Goal: Task Accomplishment & Management: Use online tool/utility

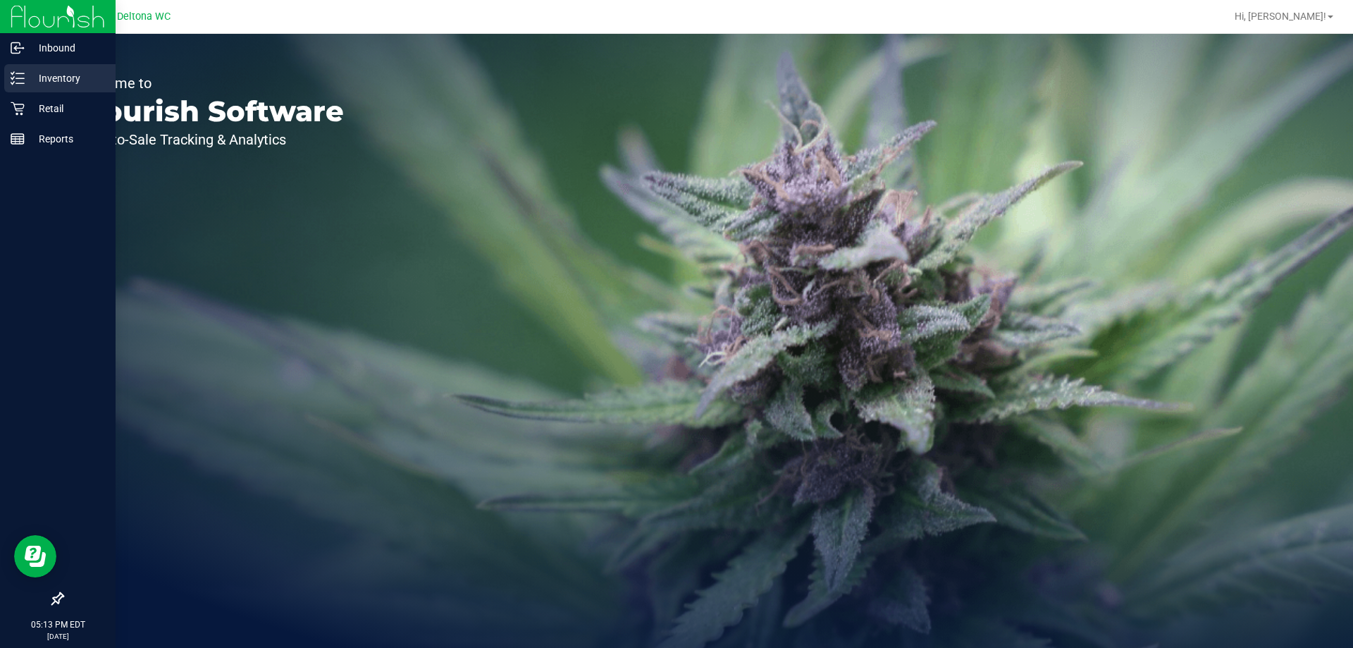
click at [35, 77] on p "Inventory" at bounding box center [67, 78] width 85 height 17
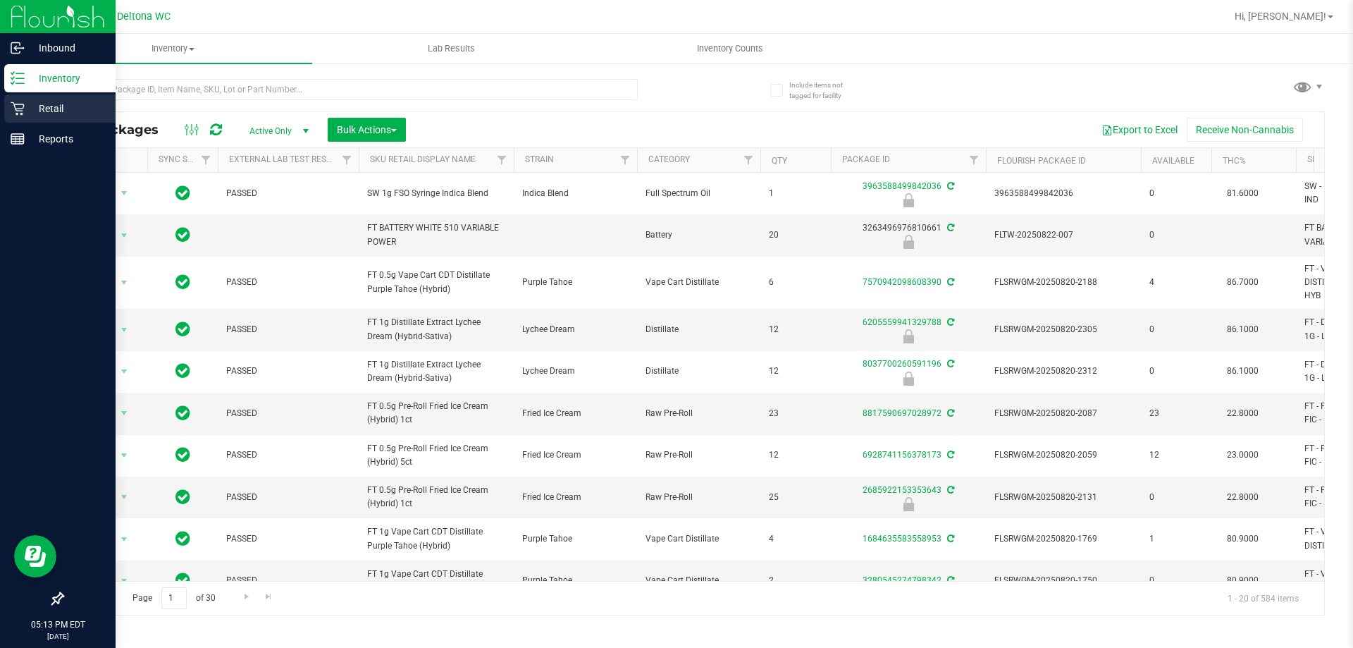
click at [11, 98] on div "Retail" at bounding box center [59, 108] width 111 height 28
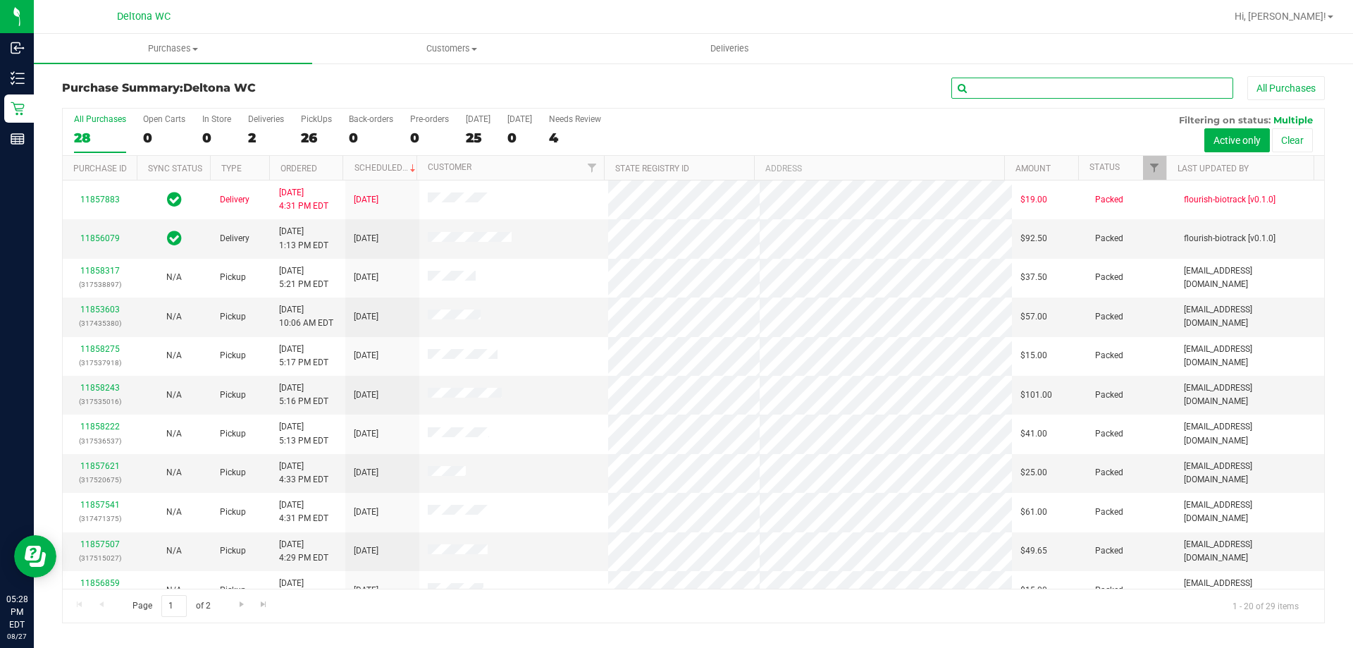
click at [1128, 91] on input "text" at bounding box center [1092, 88] width 282 height 21
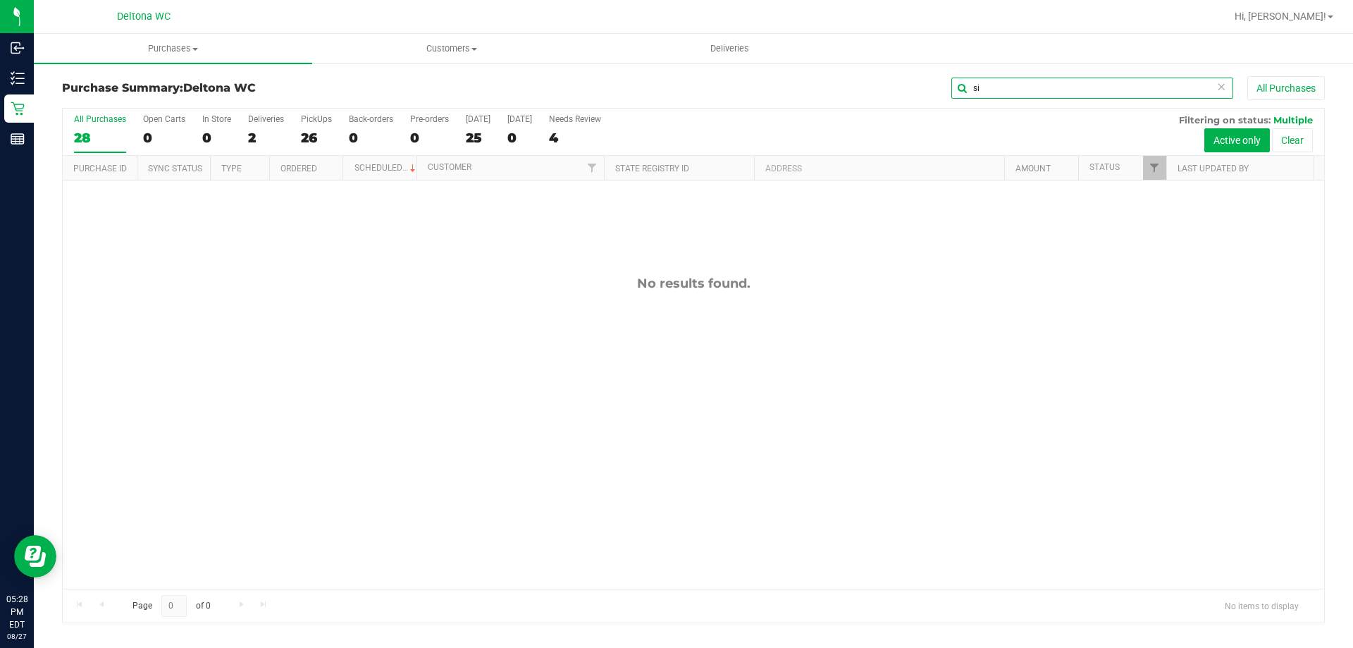
type input "s"
type input "AUG25PTH01C-0814"
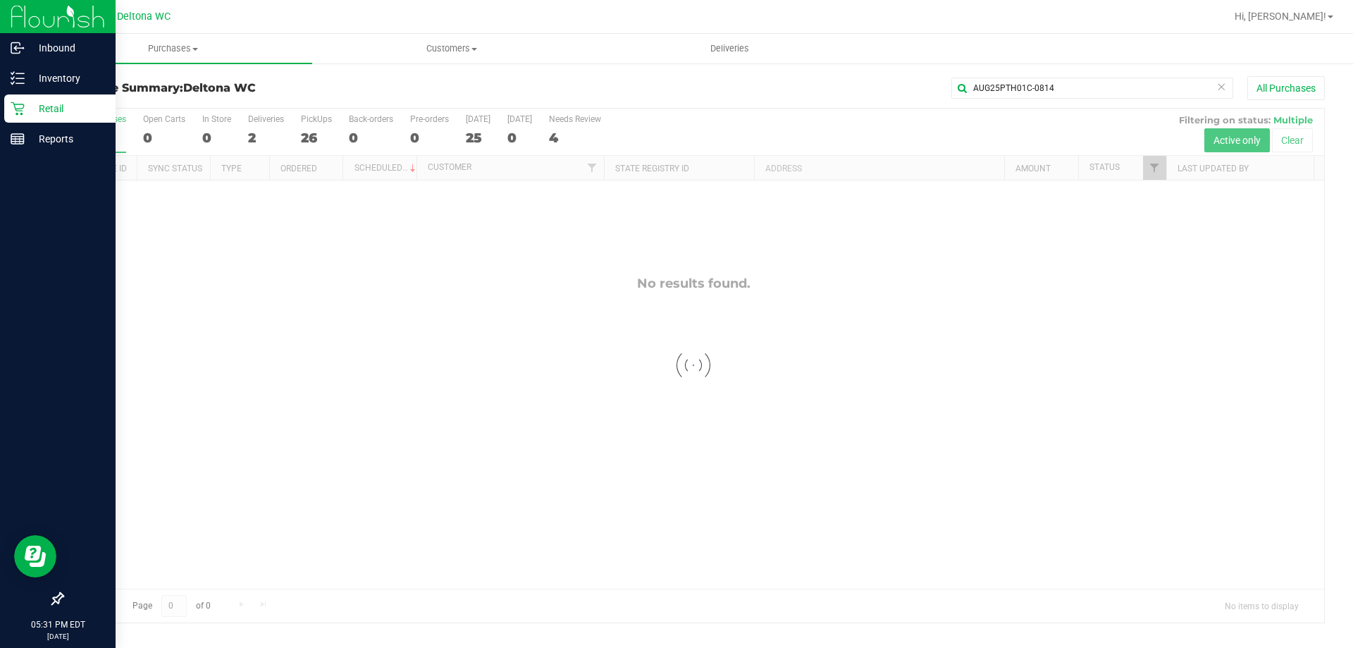
click at [30, 112] on p "Retail" at bounding box center [67, 108] width 85 height 17
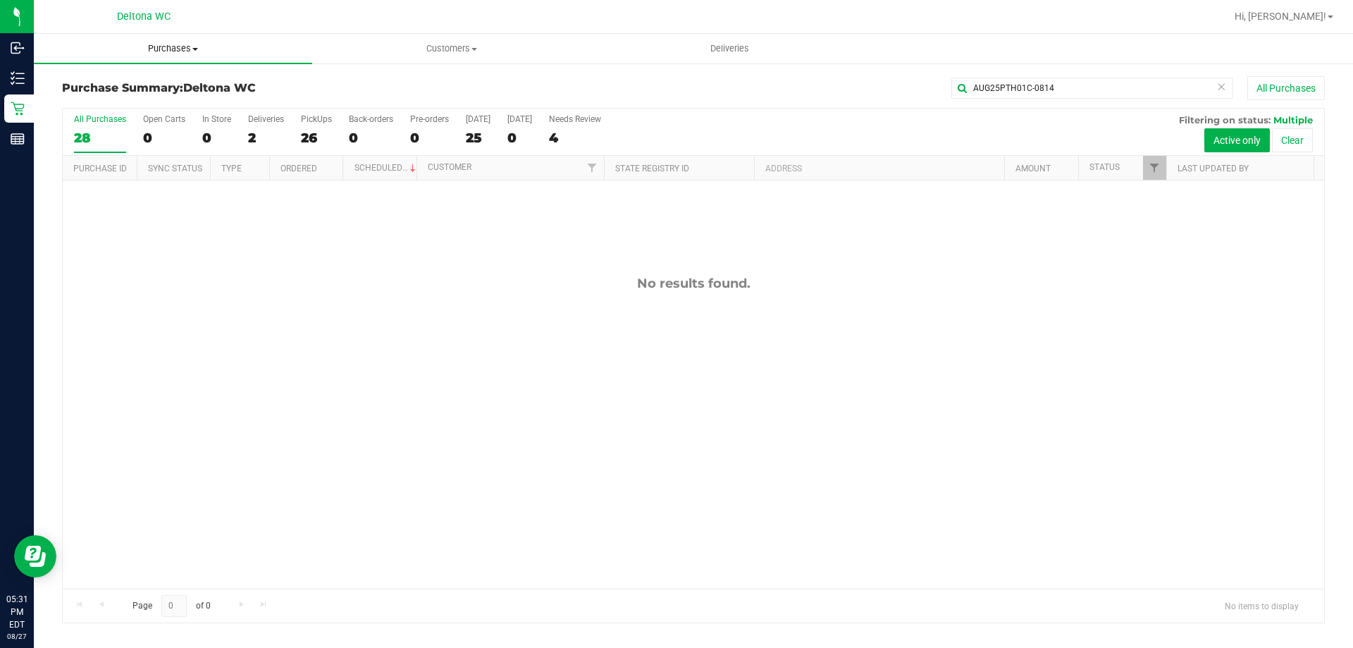
click at [173, 48] on span "Purchases" at bounding box center [173, 48] width 278 height 13
click at [186, 48] on span "Purchases" at bounding box center [173, 48] width 278 height 13
click at [68, 106] on span "Fulfillment" at bounding box center [77, 102] width 87 height 12
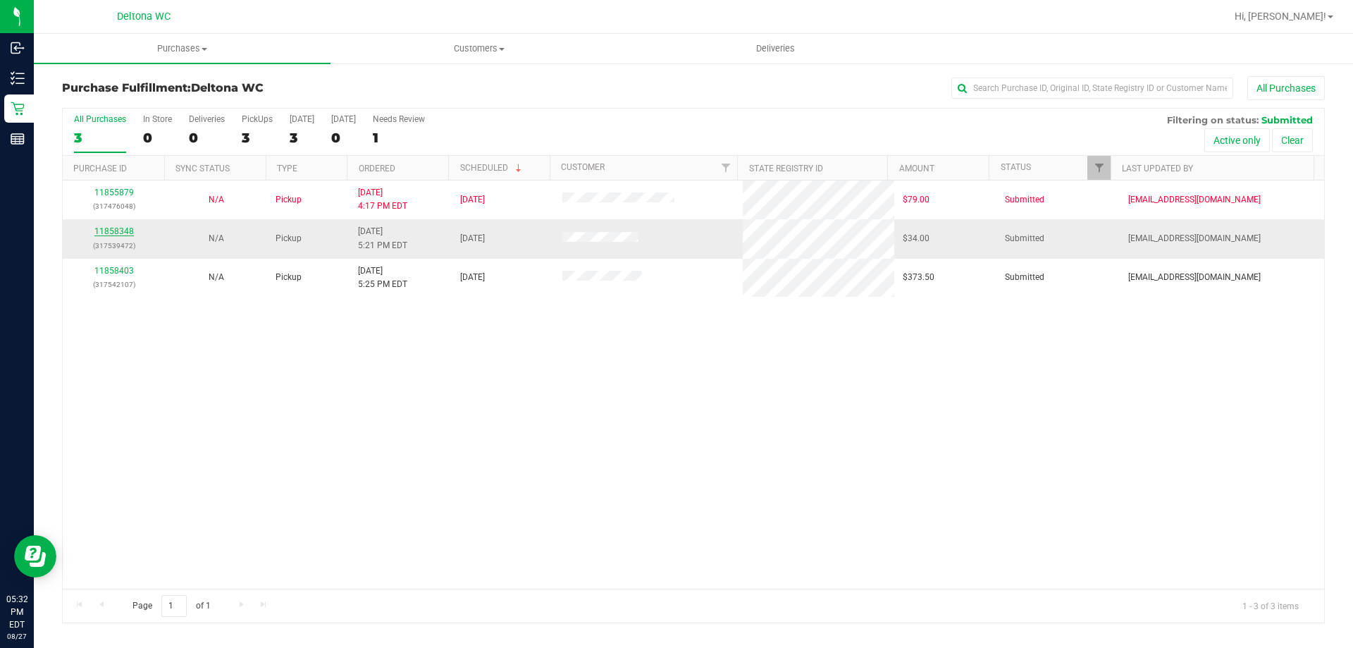
click at [123, 231] on link "11858348" at bounding box center [113, 231] width 39 height 10
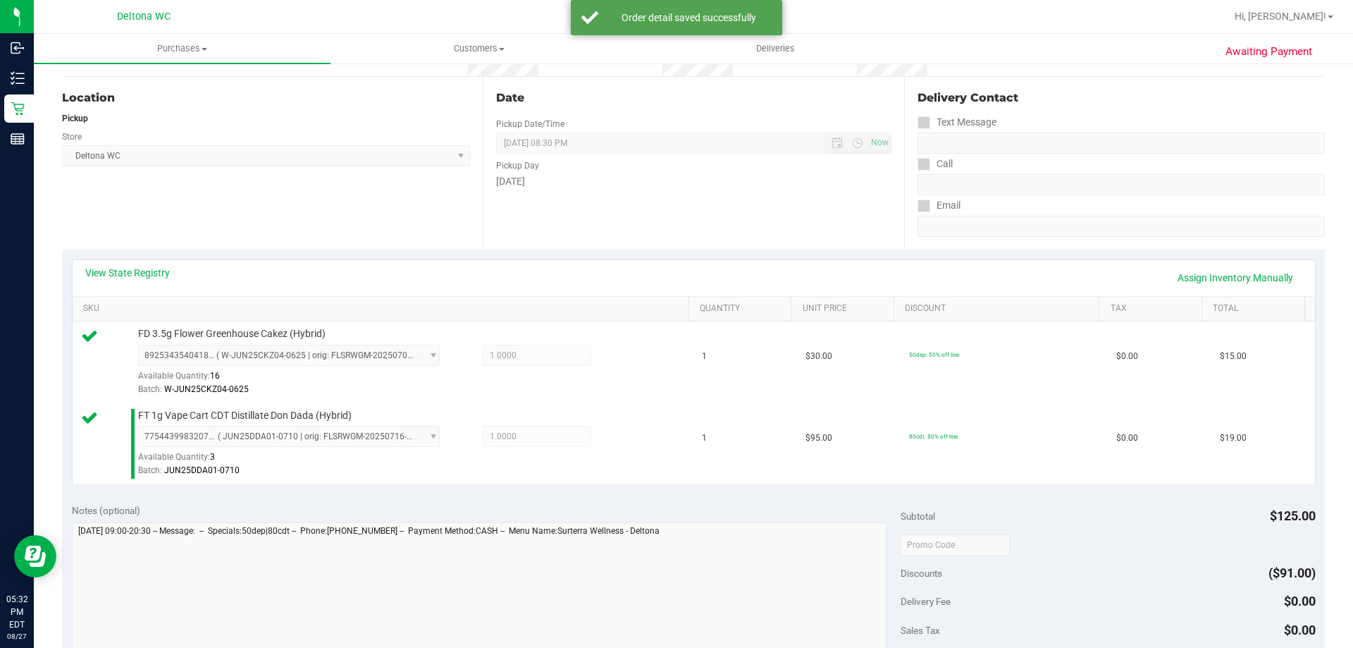
scroll to position [423, 0]
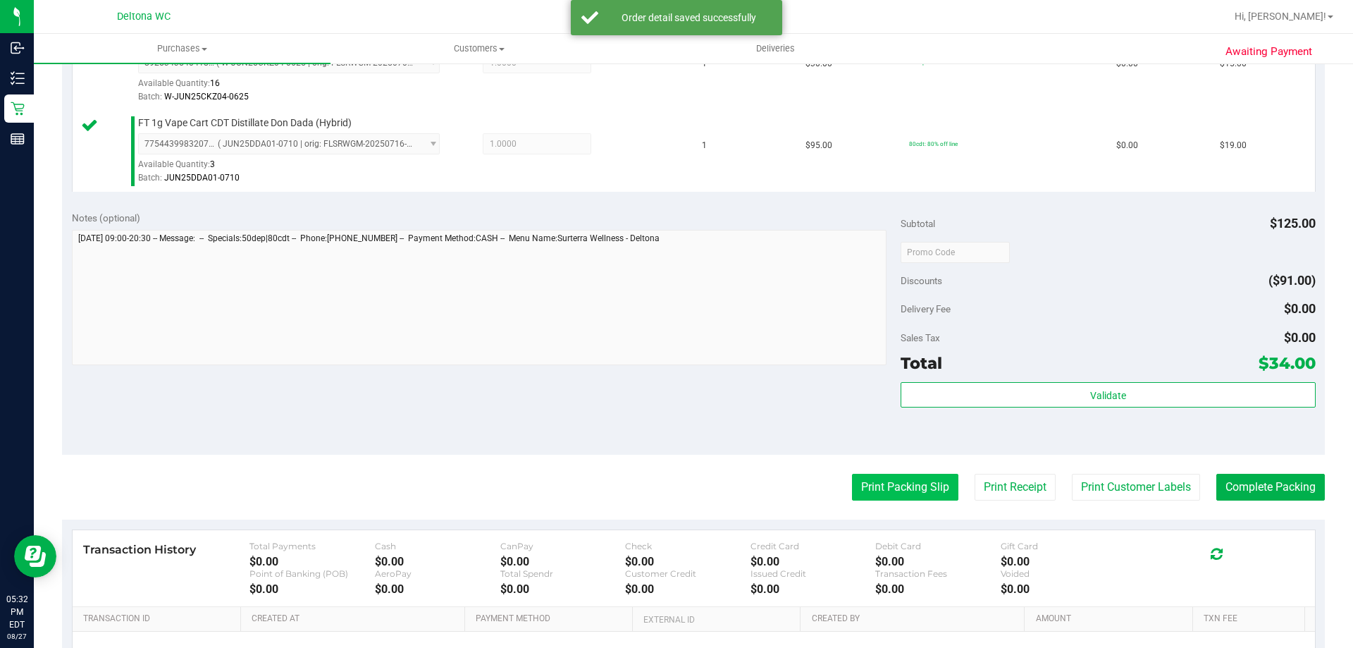
click at [906, 493] on button "Print Packing Slip" at bounding box center [905, 487] width 106 height 27
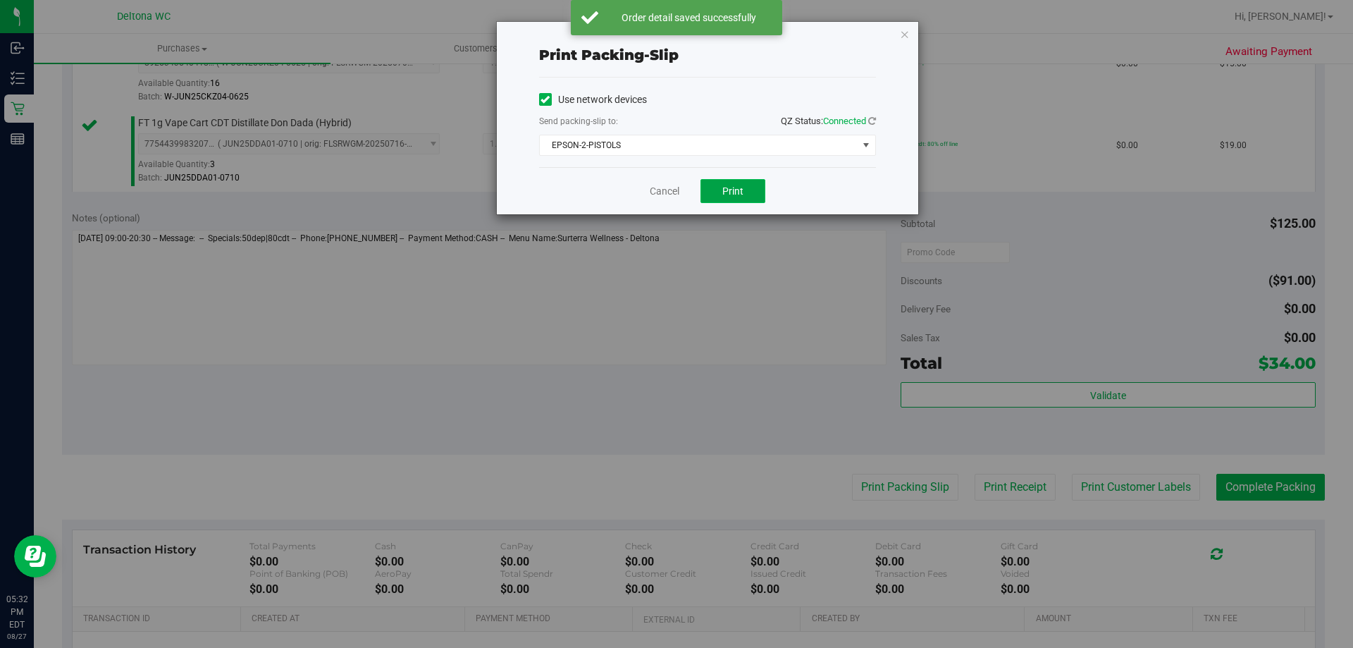
click at [729, 192] on span "Print" at bounding box center [732, 190] width 21 height 11
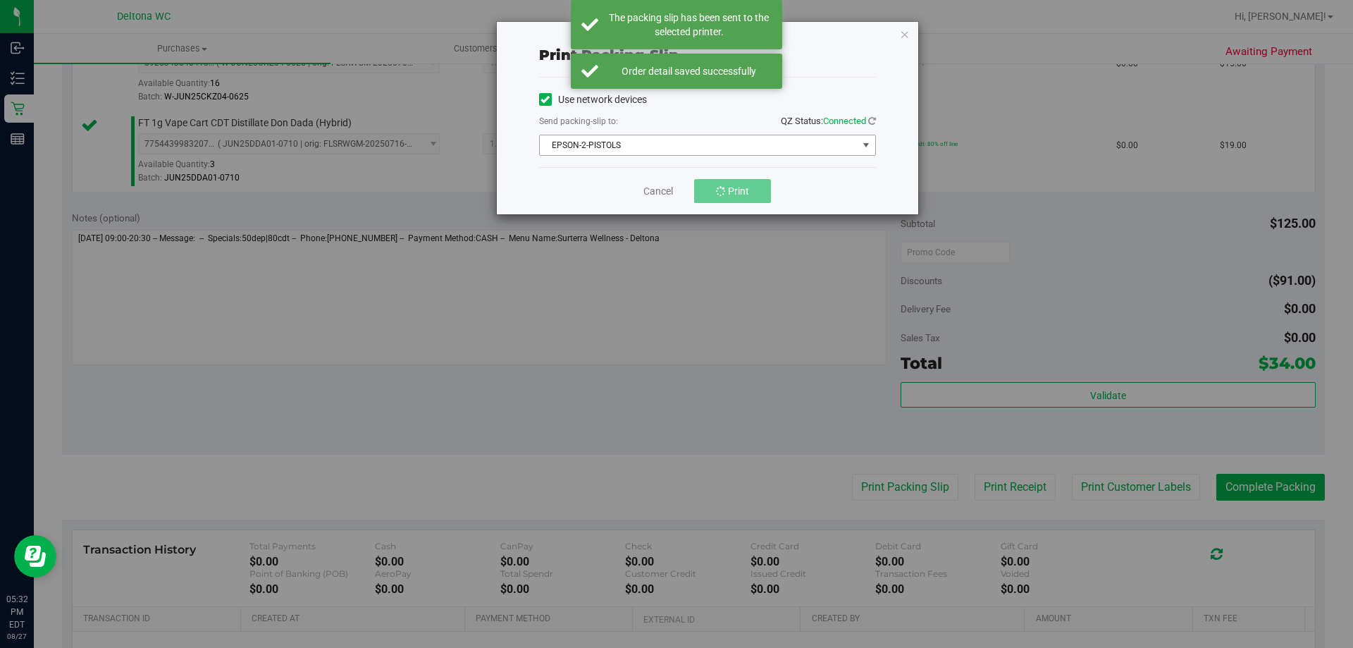
click at [734, 150] on span "EPSON-2-PISTOLS" at bounding box center [699, 145] width 318 height 20
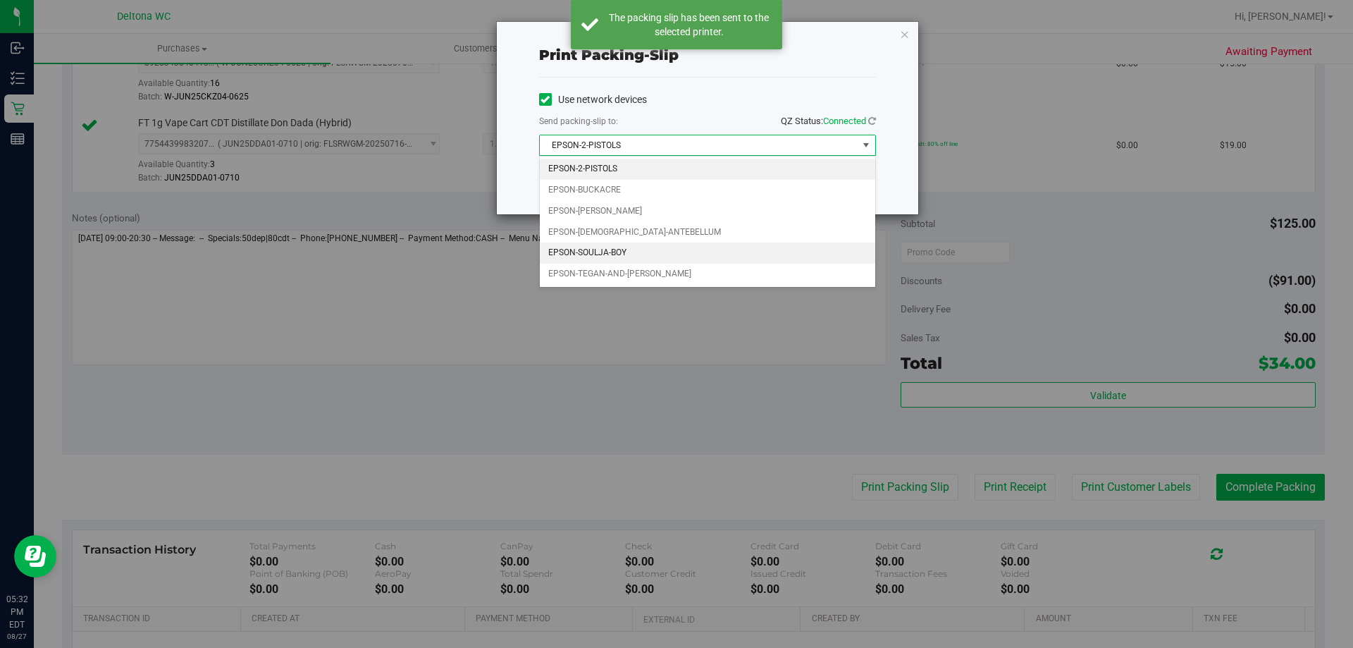
click at [703, 247] on li "EPSON-SOULJA-BOY" at bounding box center [707, 252] width 335 height 21
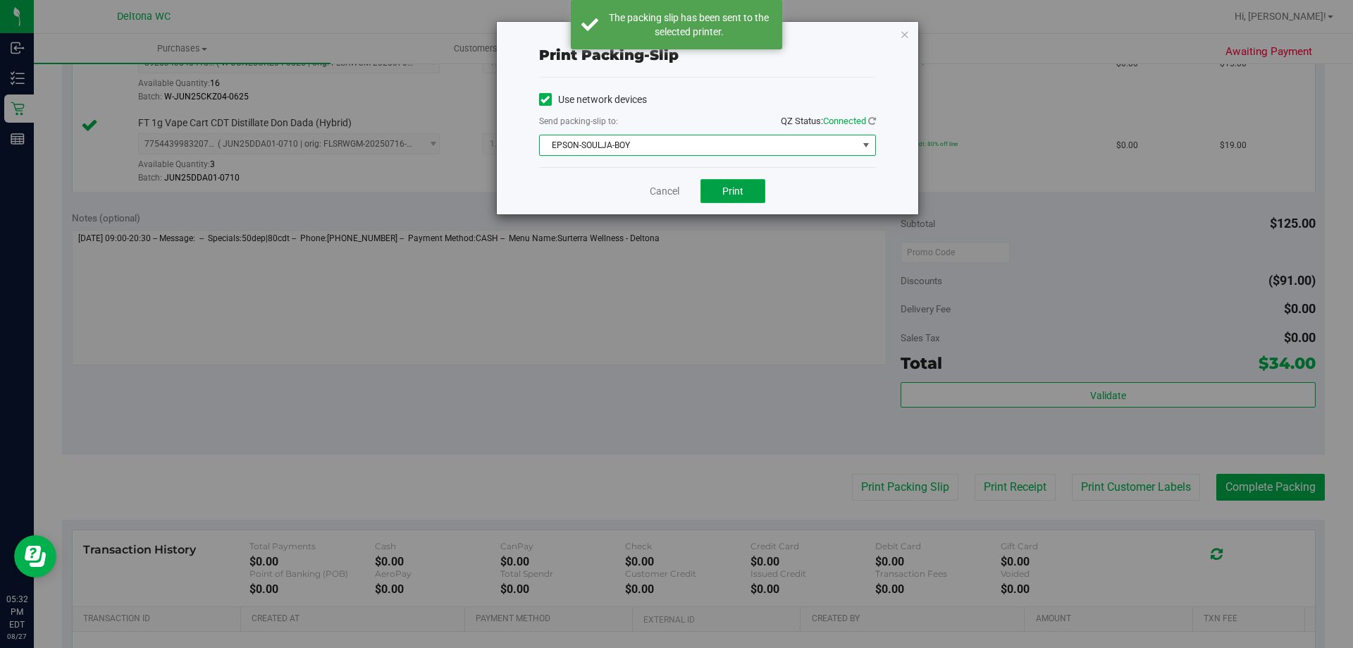
click at [732, 197] on button "Print" at bounding box center [732, 191] width 65 height 24
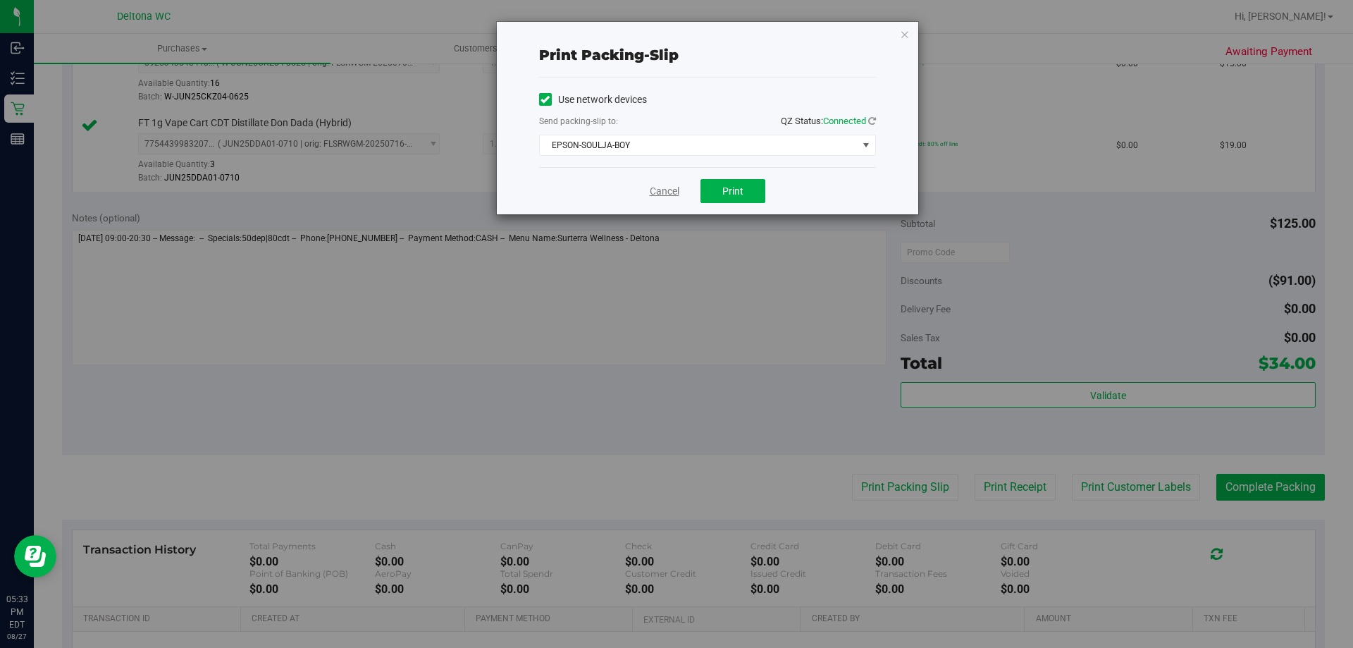
click at [674, 190] on link "Cancel" at bounding box center [665, 191] width 30 height 15
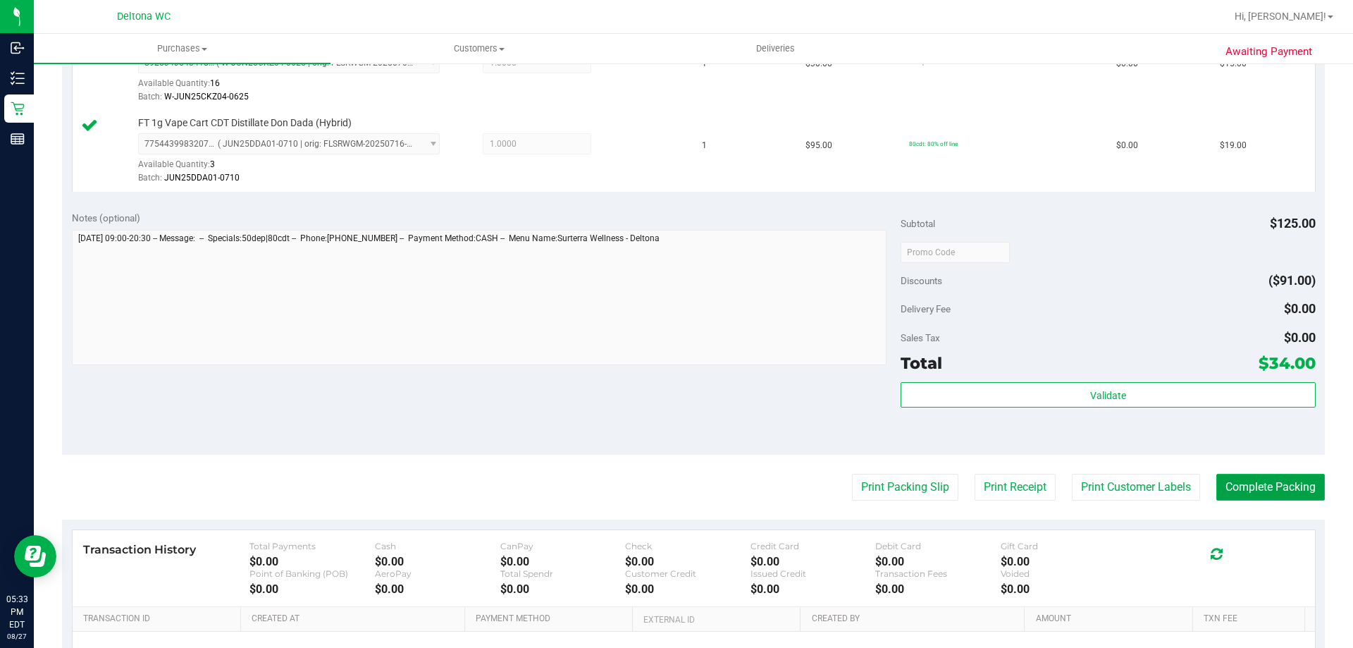
click at [1287, 486] on button "Complete Packing" at bounding box center [1270, 487] width 109 height 27
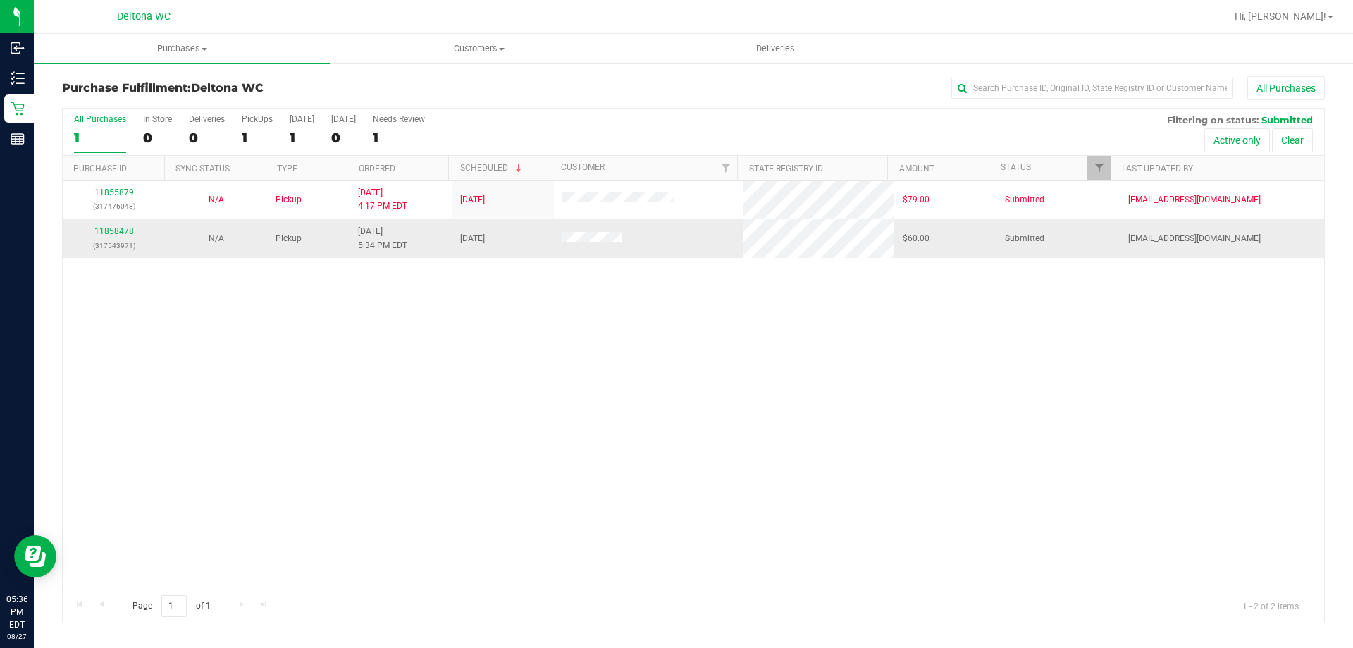
click at [113, 234] on link "11858478" at bounding box center [113, 231] width 39 height 10
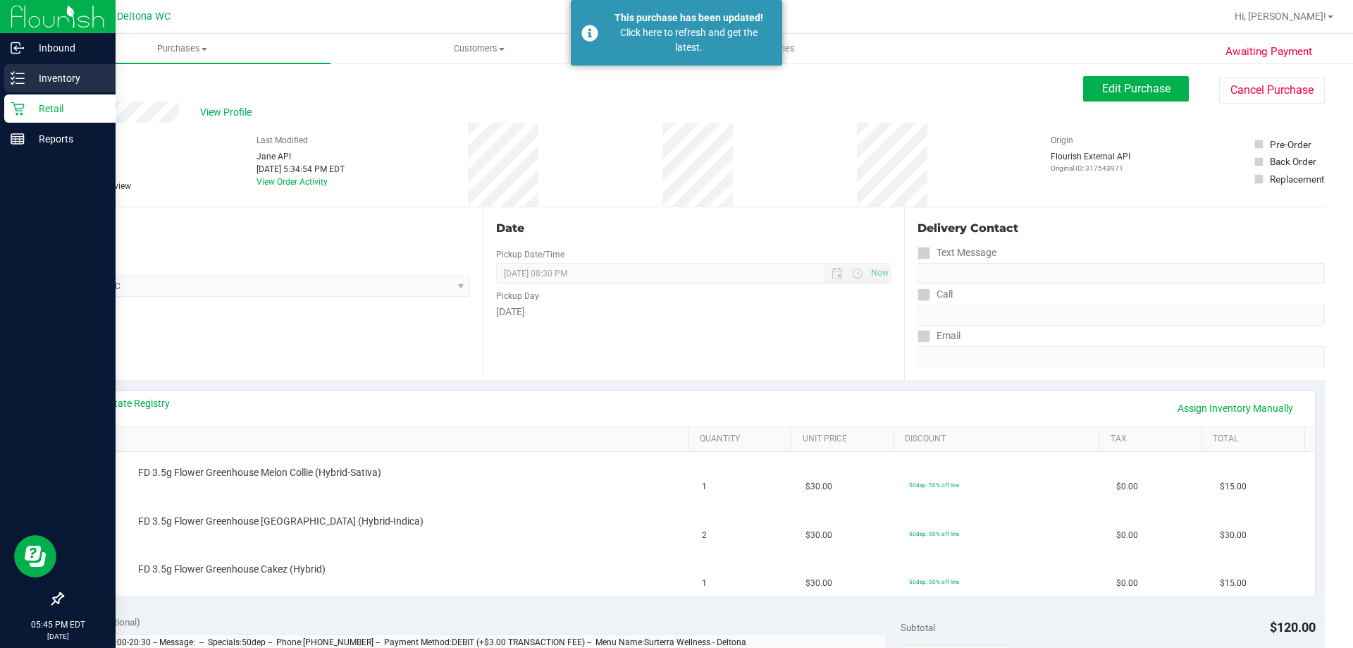
click at [14, 82] on icon at bounding box center [12, 83] width 3 height 2
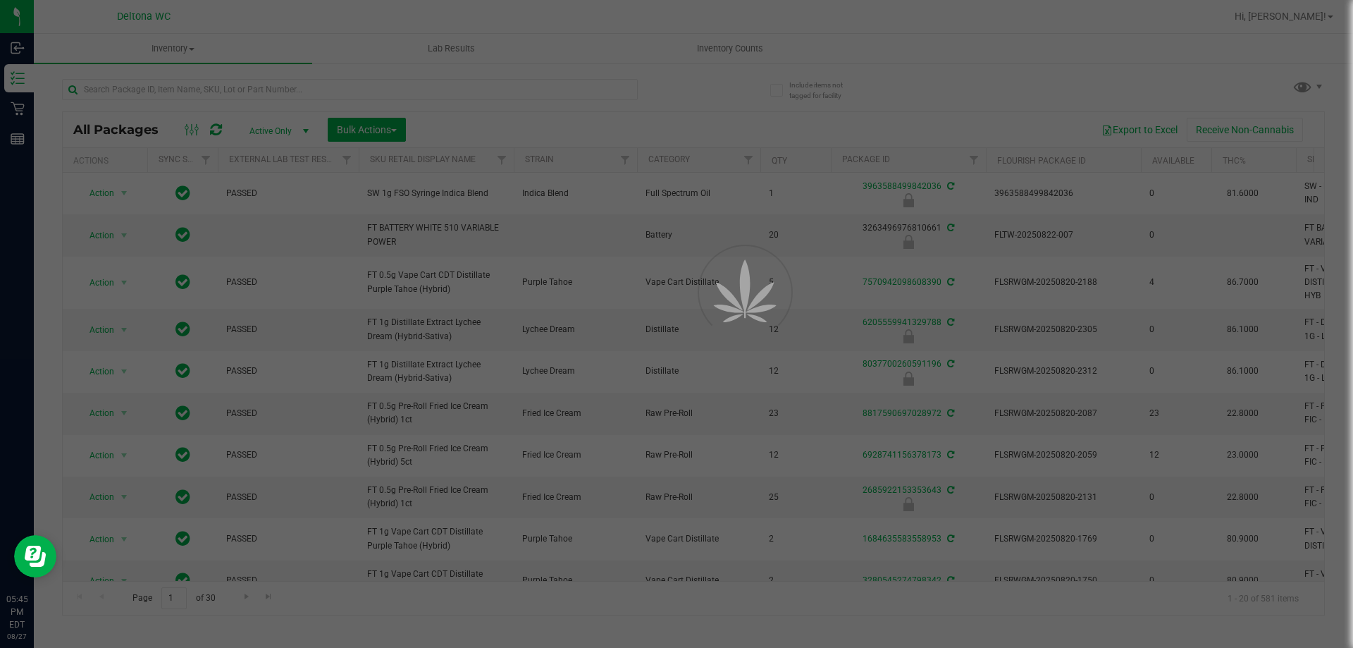
click at [287, 94] on div at bounding box center [676, 324] width 1353 height 648
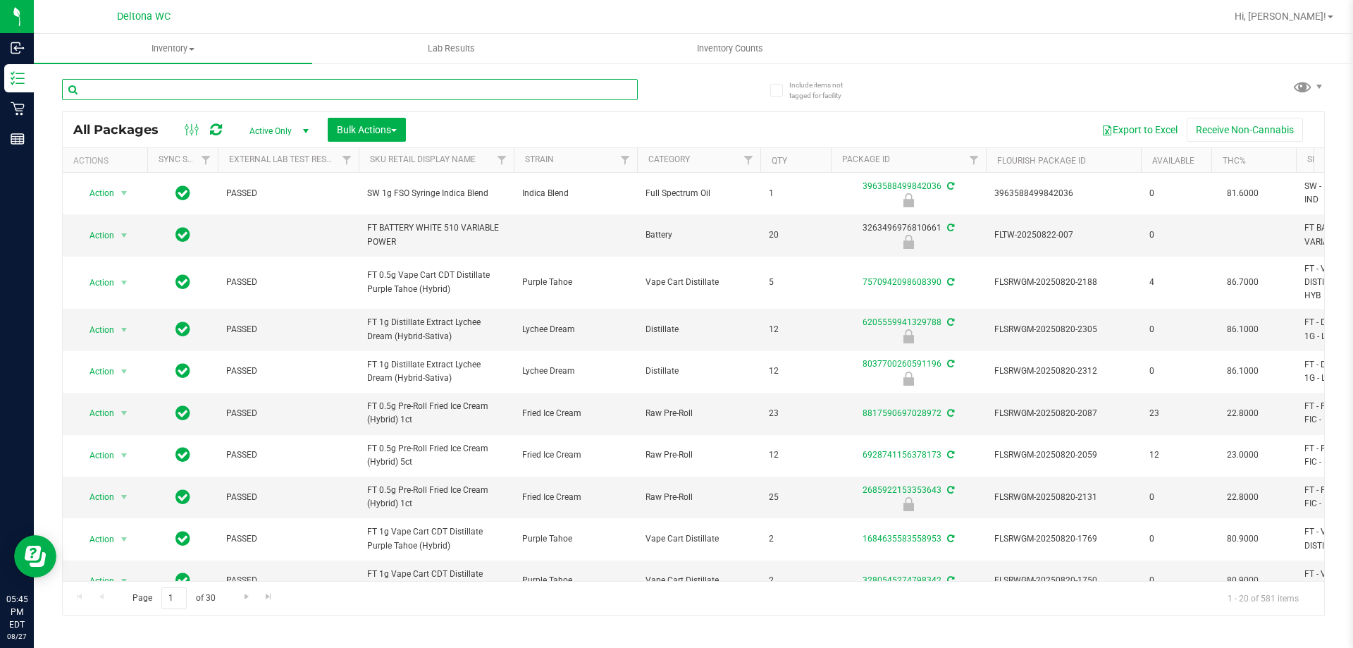
click at [288, 92] on input "text" at bounding box center [350, 89] width 576 height 21
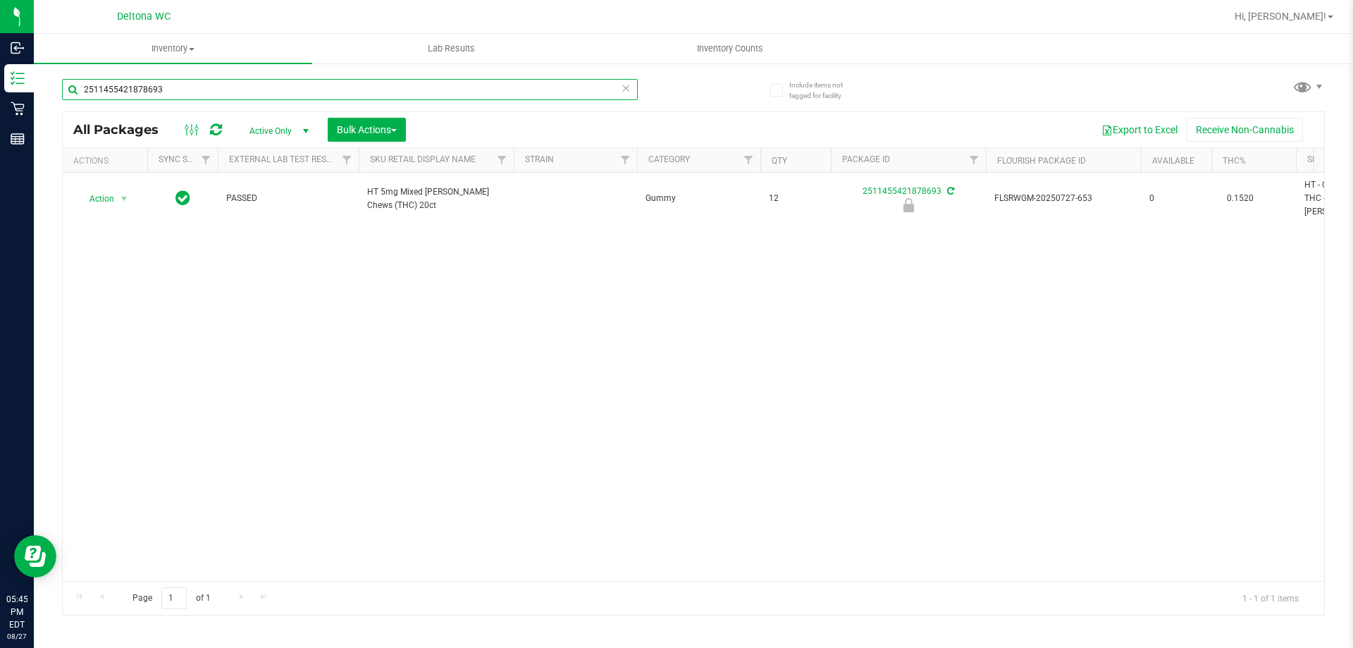
type input "2511455421878693"
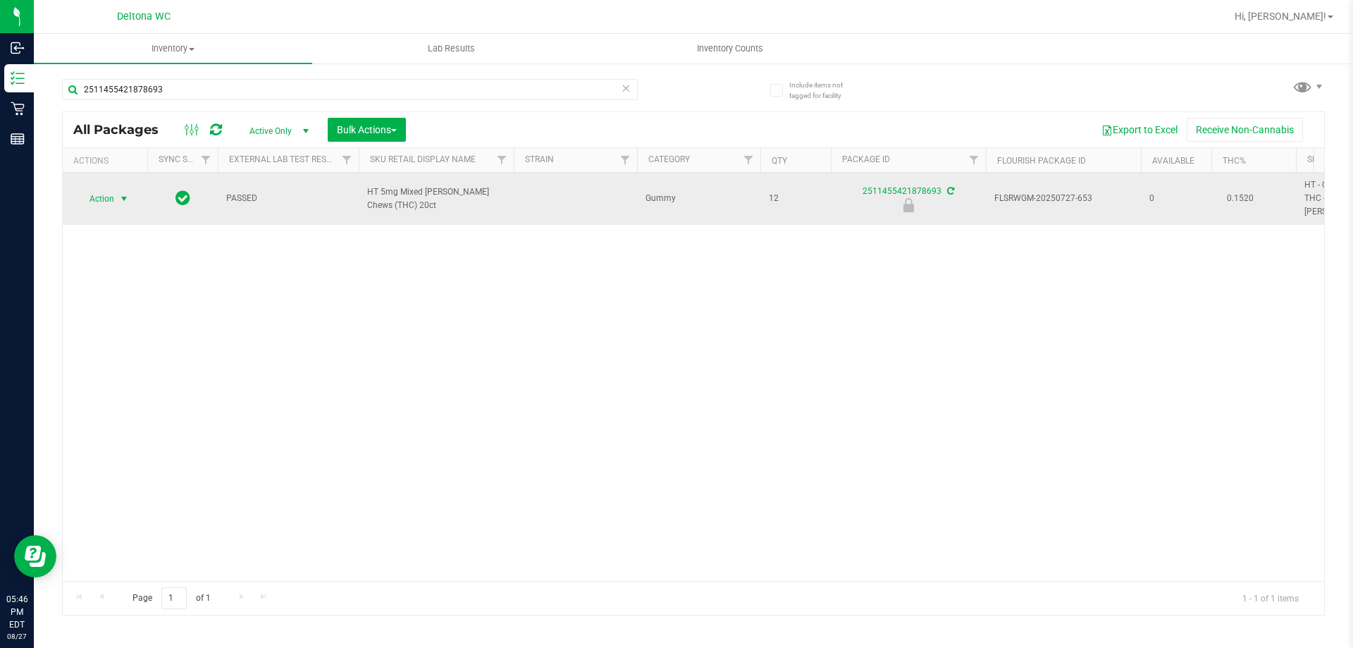
click at [107, 197] on span "Action" at bounding box center [96, 199] width 38 height 20
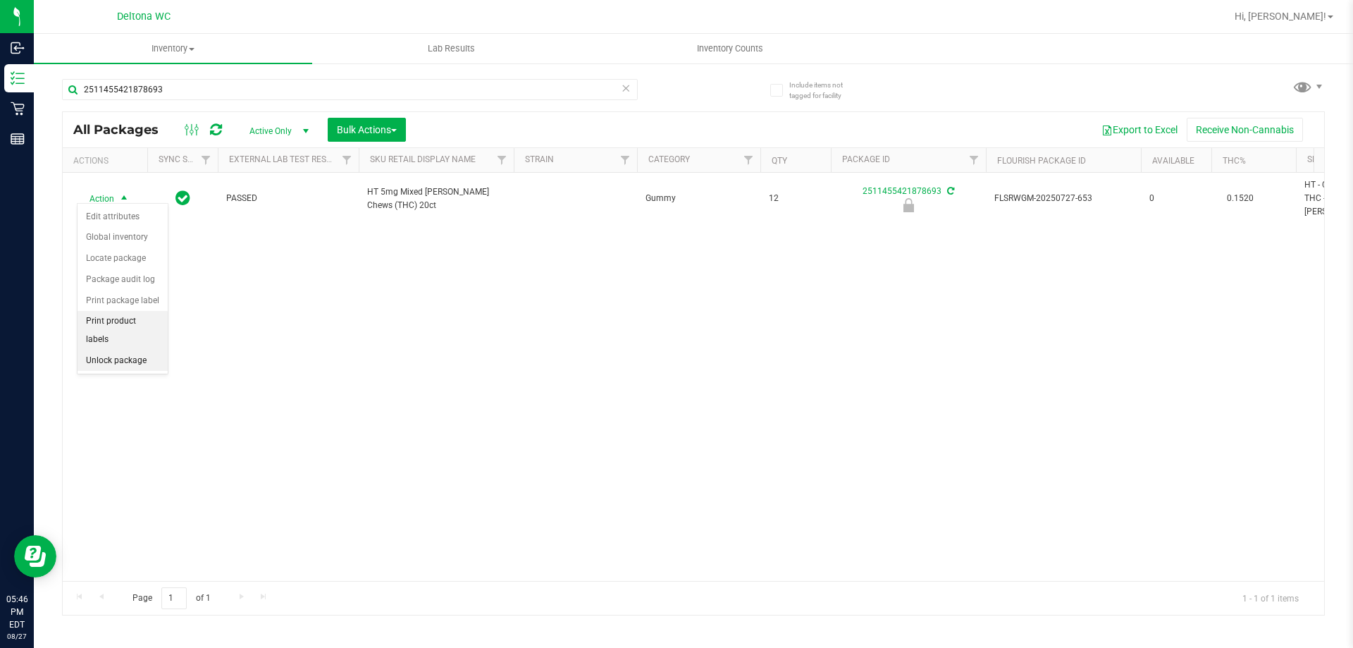
click at [135, 350] on li "Unlock package" at bounding box center [123, 360] width 90 height 21
